Goal: Task Accomplishment & Management: Manage account settings

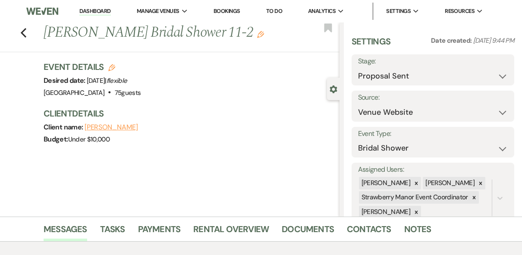
select select "6"
select select "5"
click at [93, 6] on li "Dashboard" at bounding box center [95, 11] width 40 height 17
click at [26, 29] on icon "Previous" at bounding box center [23, 33] width 6 height 10
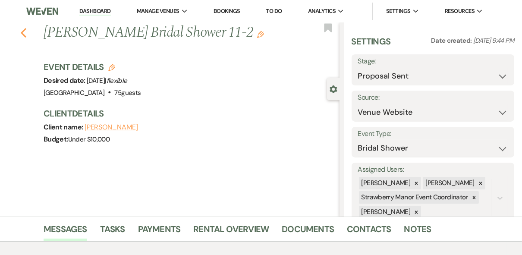
select select "6"
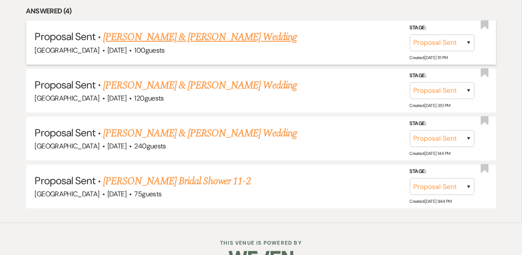
scroll to position [414, 0]
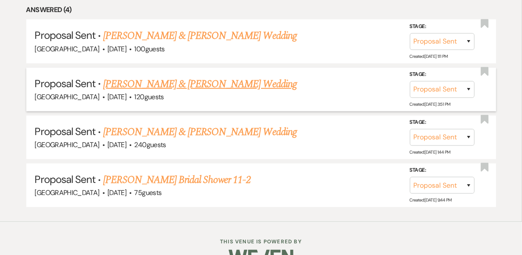
click at [242, 85] on link "[PERSON_NAME] & [PERSON_NAME] Wedding" at bounding box center [199, 84] width 193 height 16
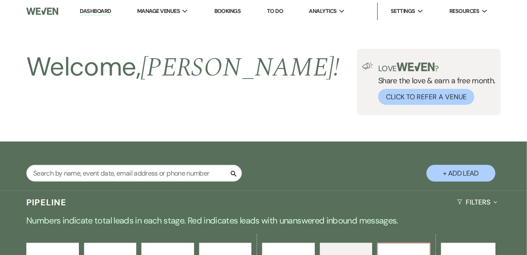
select select "6"
select select "5"
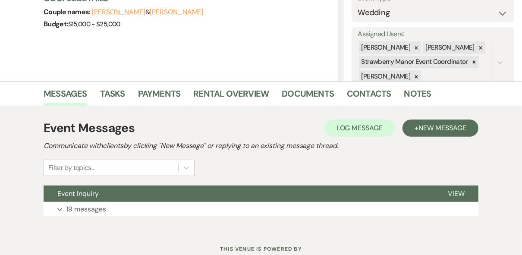
scroll to position [165, 0]
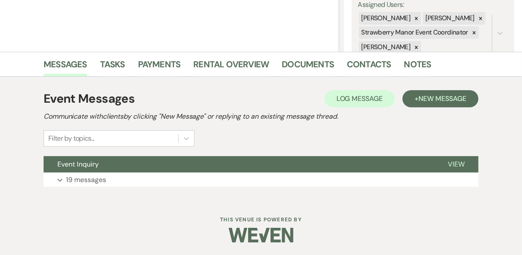
click at [478, 176] on div "Event Messages Log Log Message + New Message Communicate with clients by clicki…" at bounding box center [260, 138] width 491 height 123
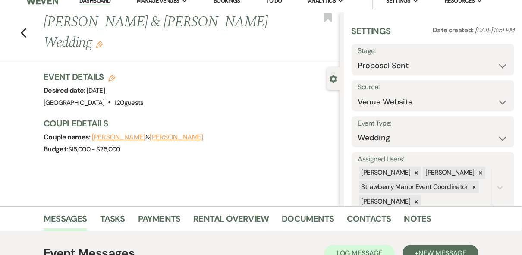
scroll to position [0, 0]
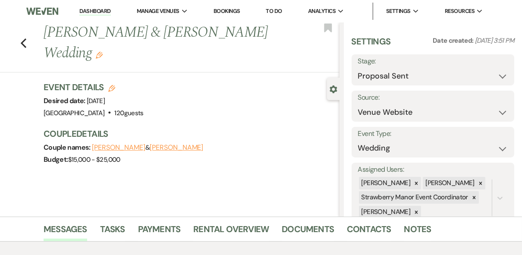
drag, startPoint x: 91, startPoint y: 10, endPoint x: 113, endPoint y: 10, distance: 22.0
click at [91, 11] on link "Dashboard" at bounding box center [94, 11] width 31 height 8
